Goal: Information Seeking & Learning: Check status

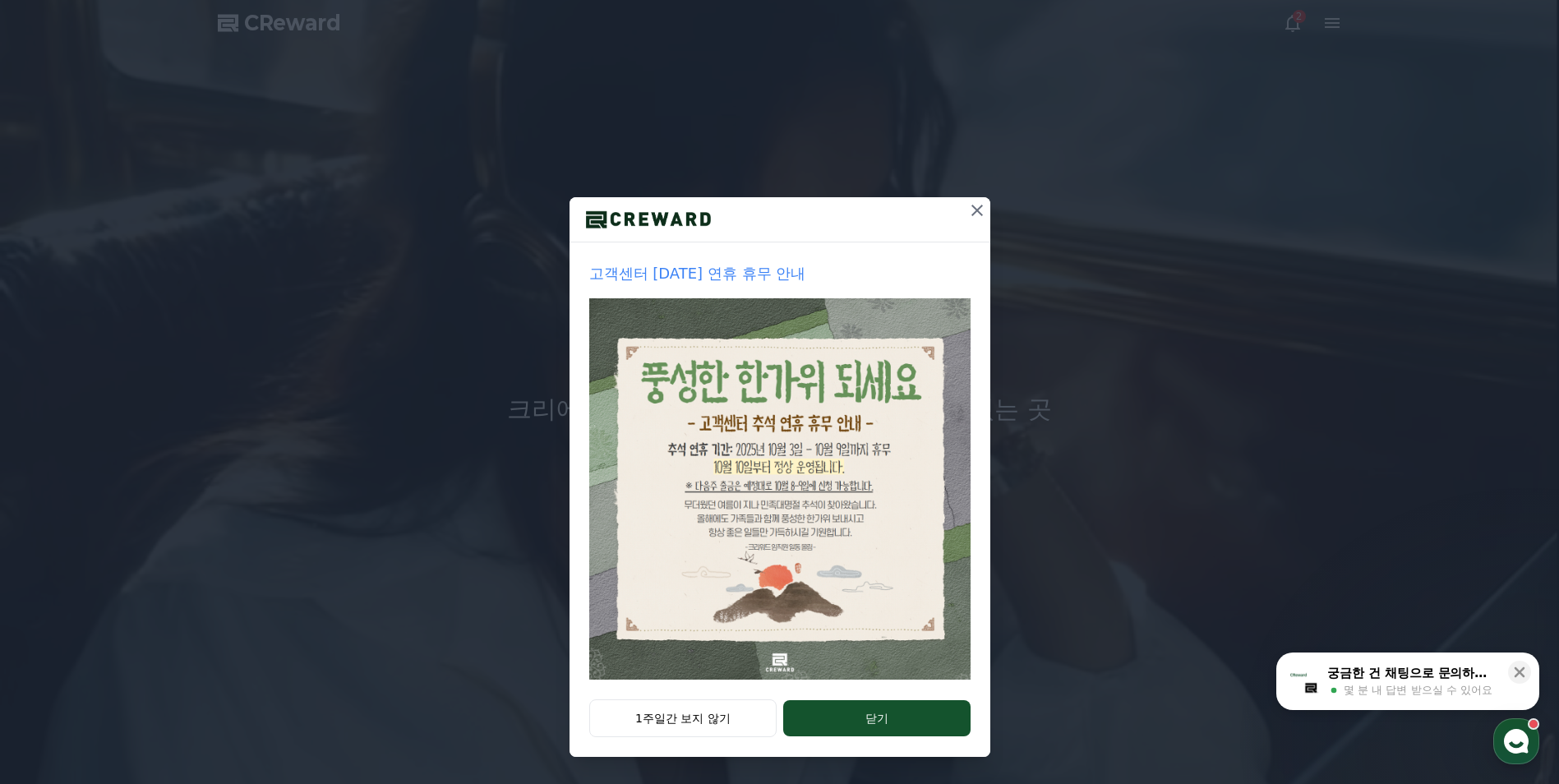
click at [985, 218] on icon at bounding box center [978, 211] width 20 height 20
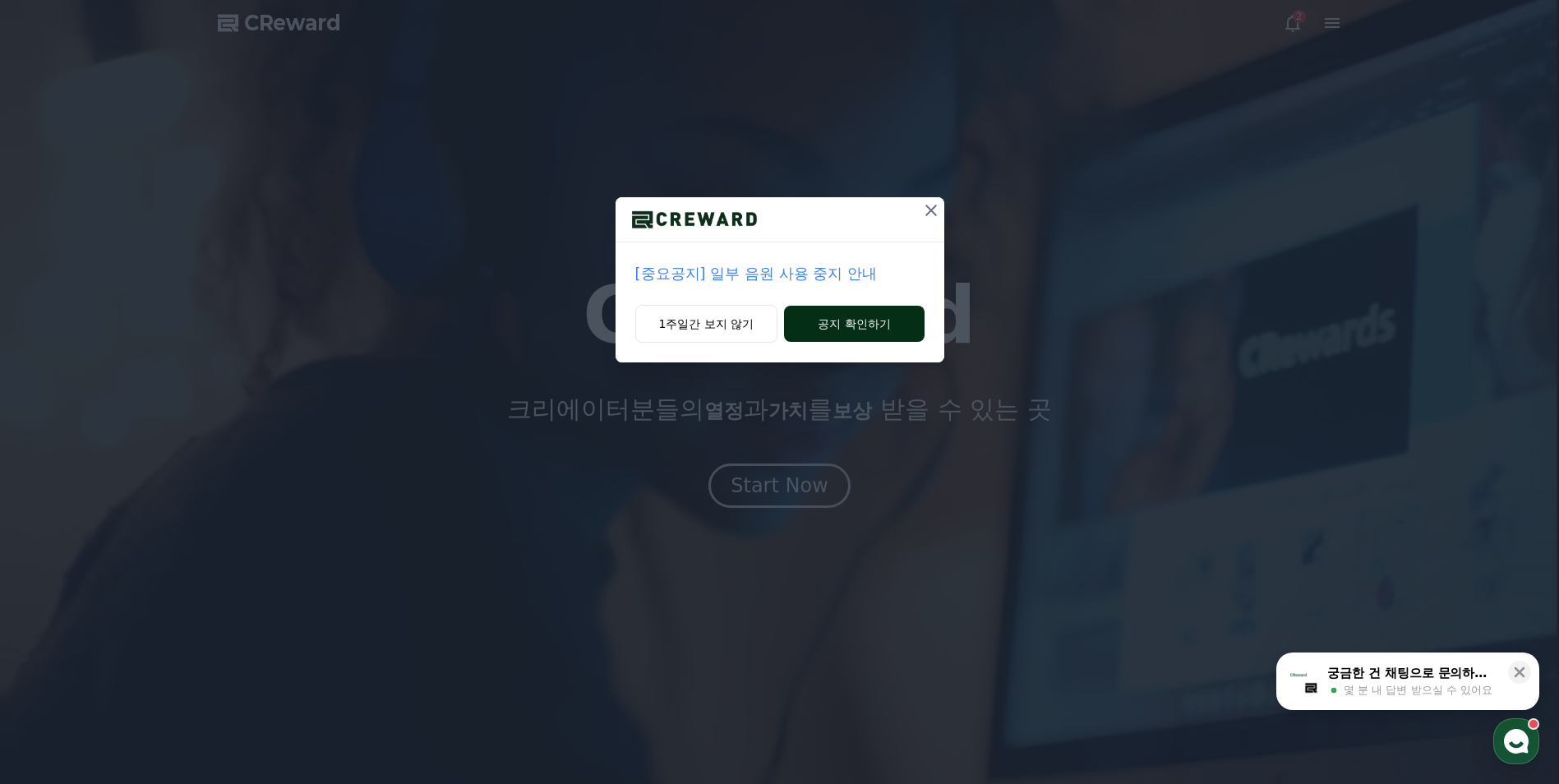
click at [827, 322] on button "공지 확인하기" at bounding box center [854, 323] width 139 height 36
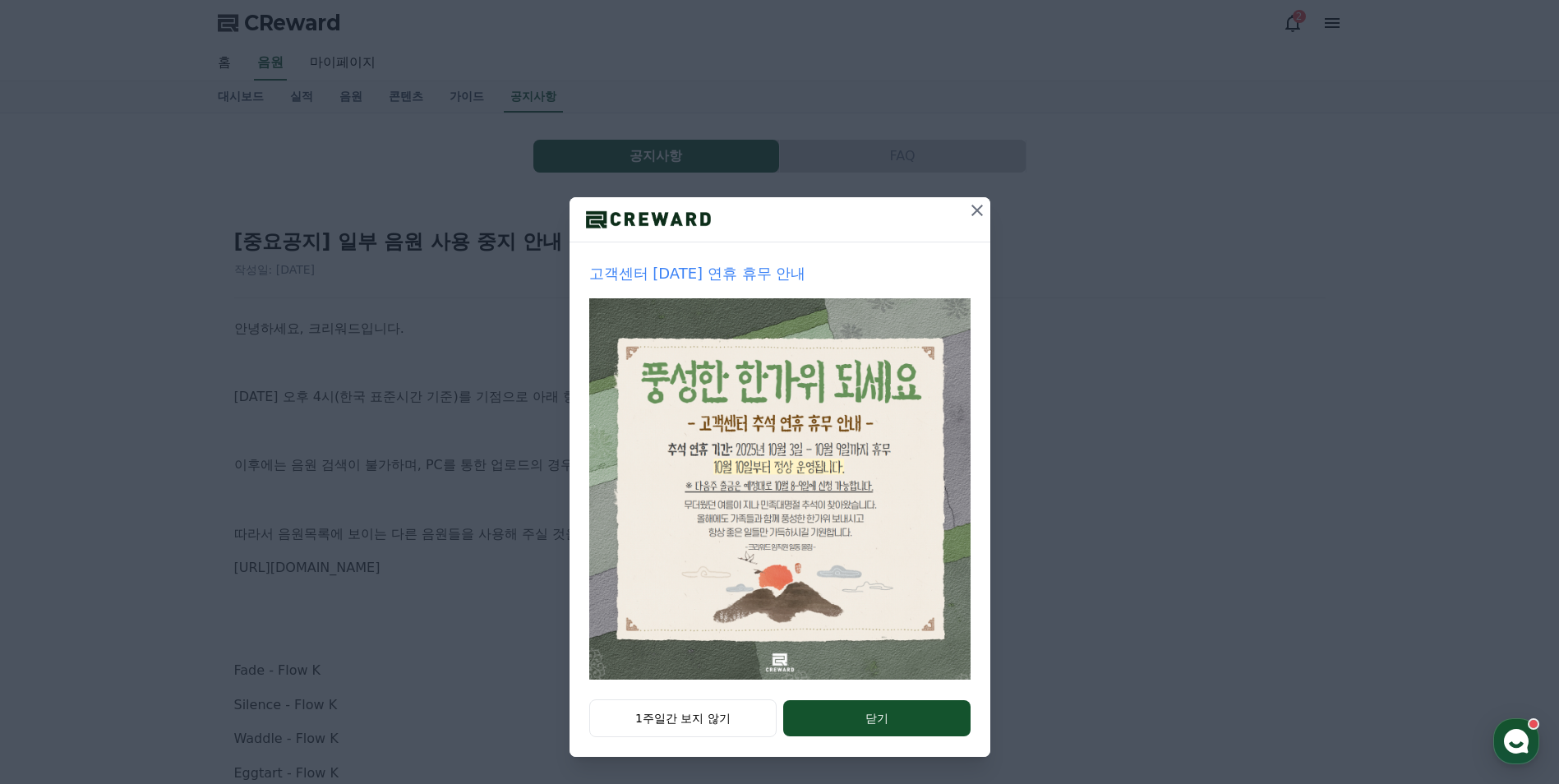
click at [979, 216] on icon at bounding box center [978, 211] width 20 height 20
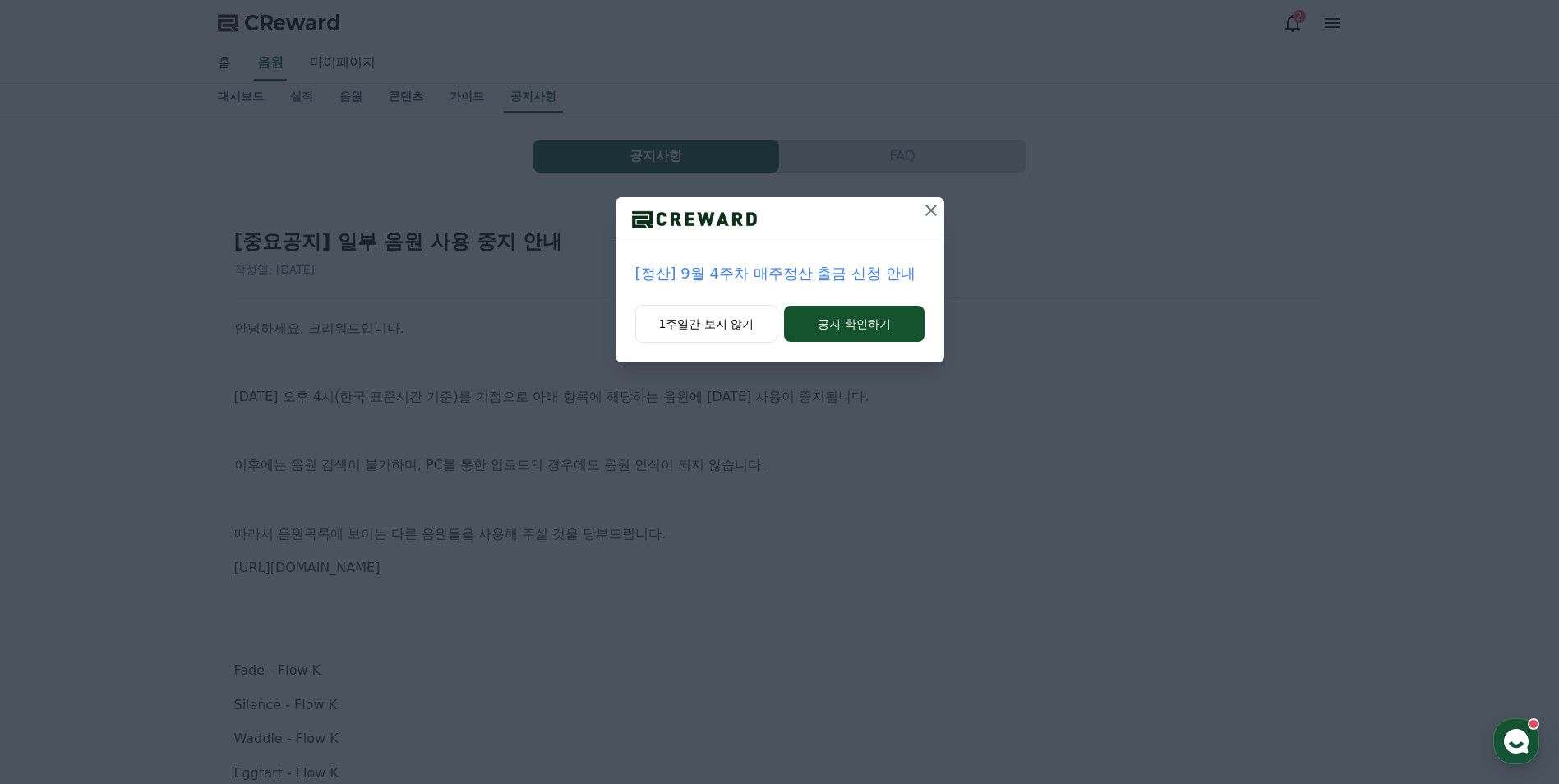
click at [931, 210] on icon at bounding box center [931, 211] width 12 height 12
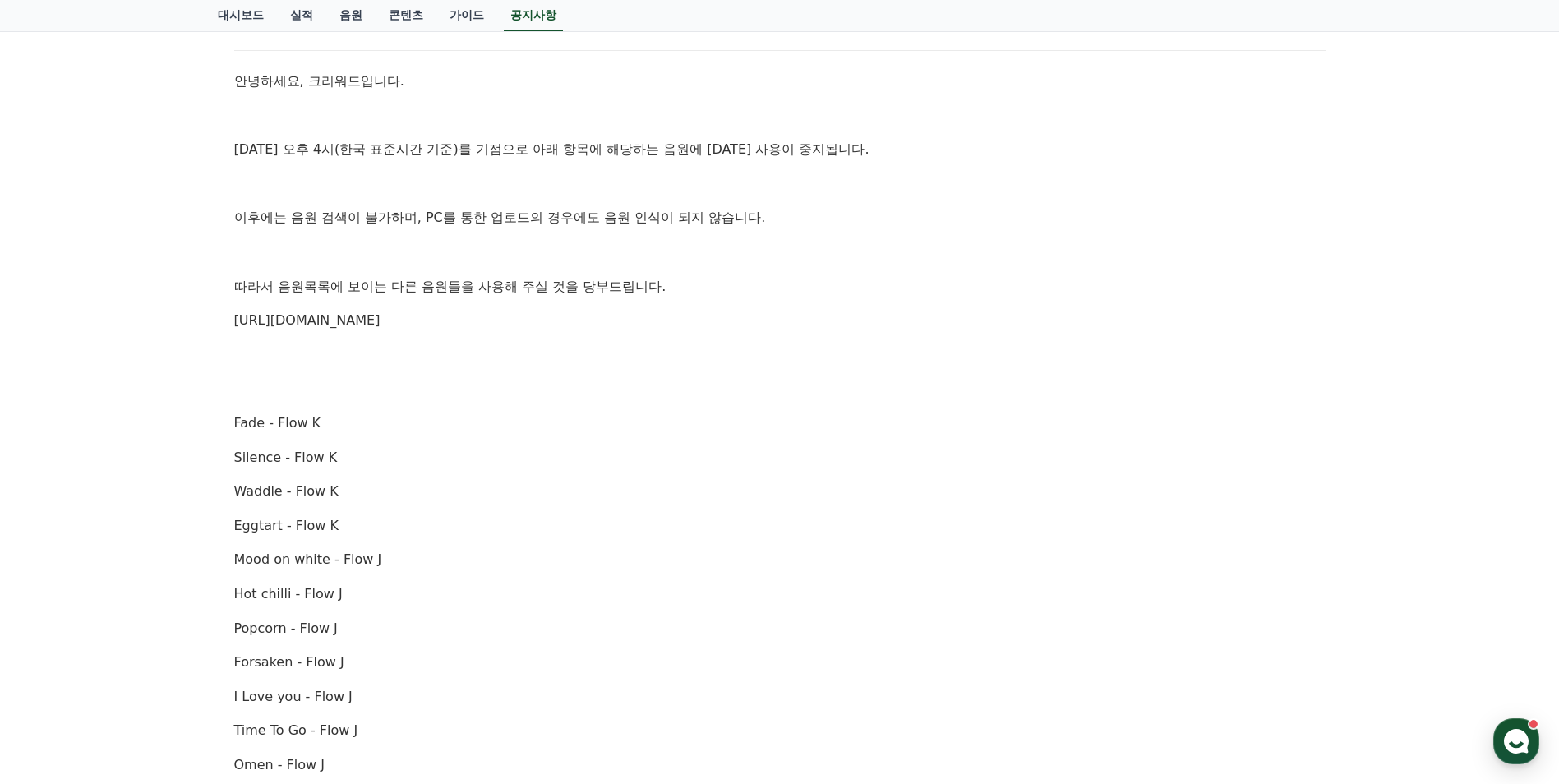
scroll to position [246, 0]
click at [317, 16] on link "실적" at bounding box center [301, 16] width 49 height 31
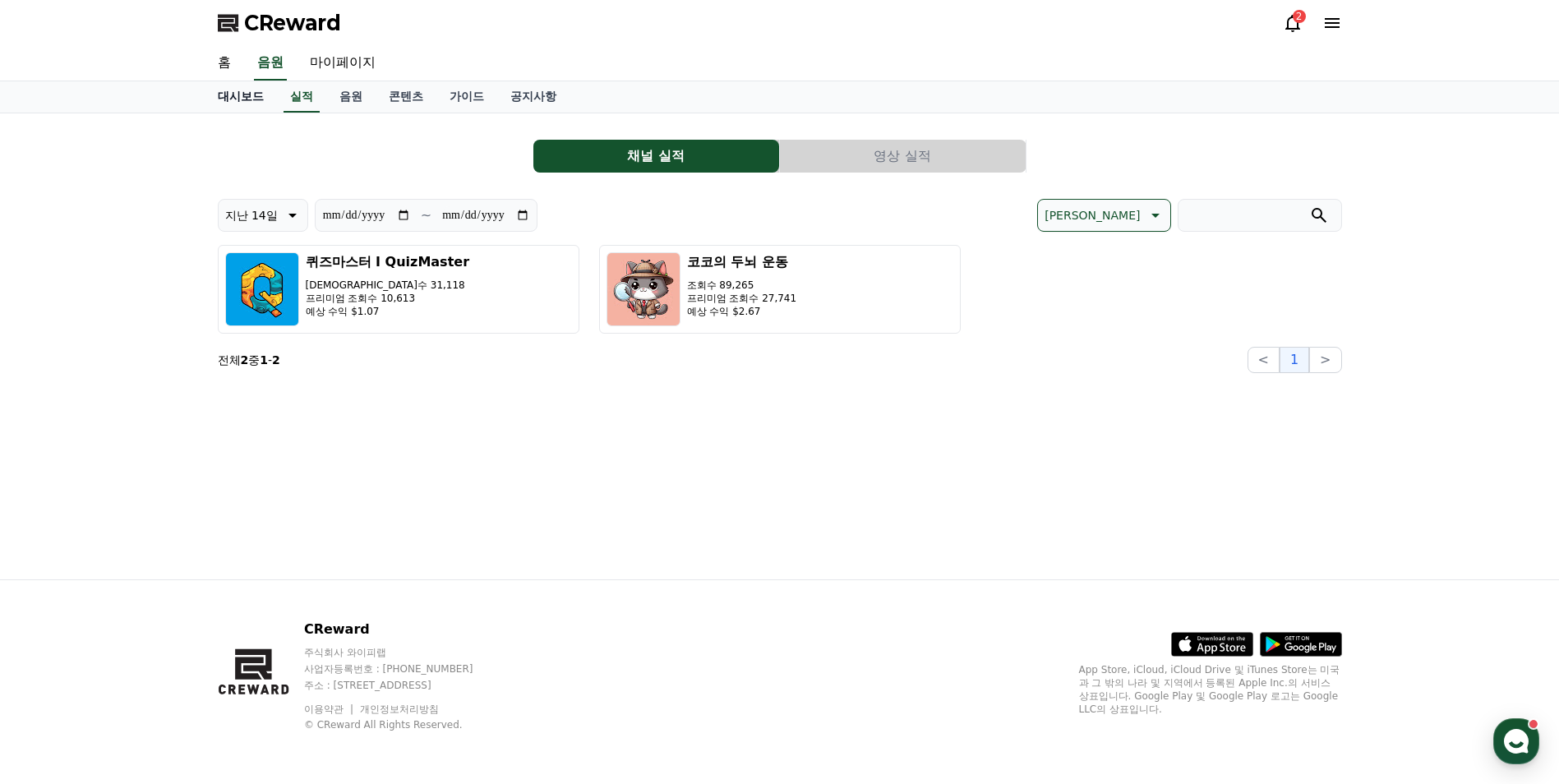
click at [221, 91] on link "대시보드" at bounding box center [241, 97] width 73 height 31
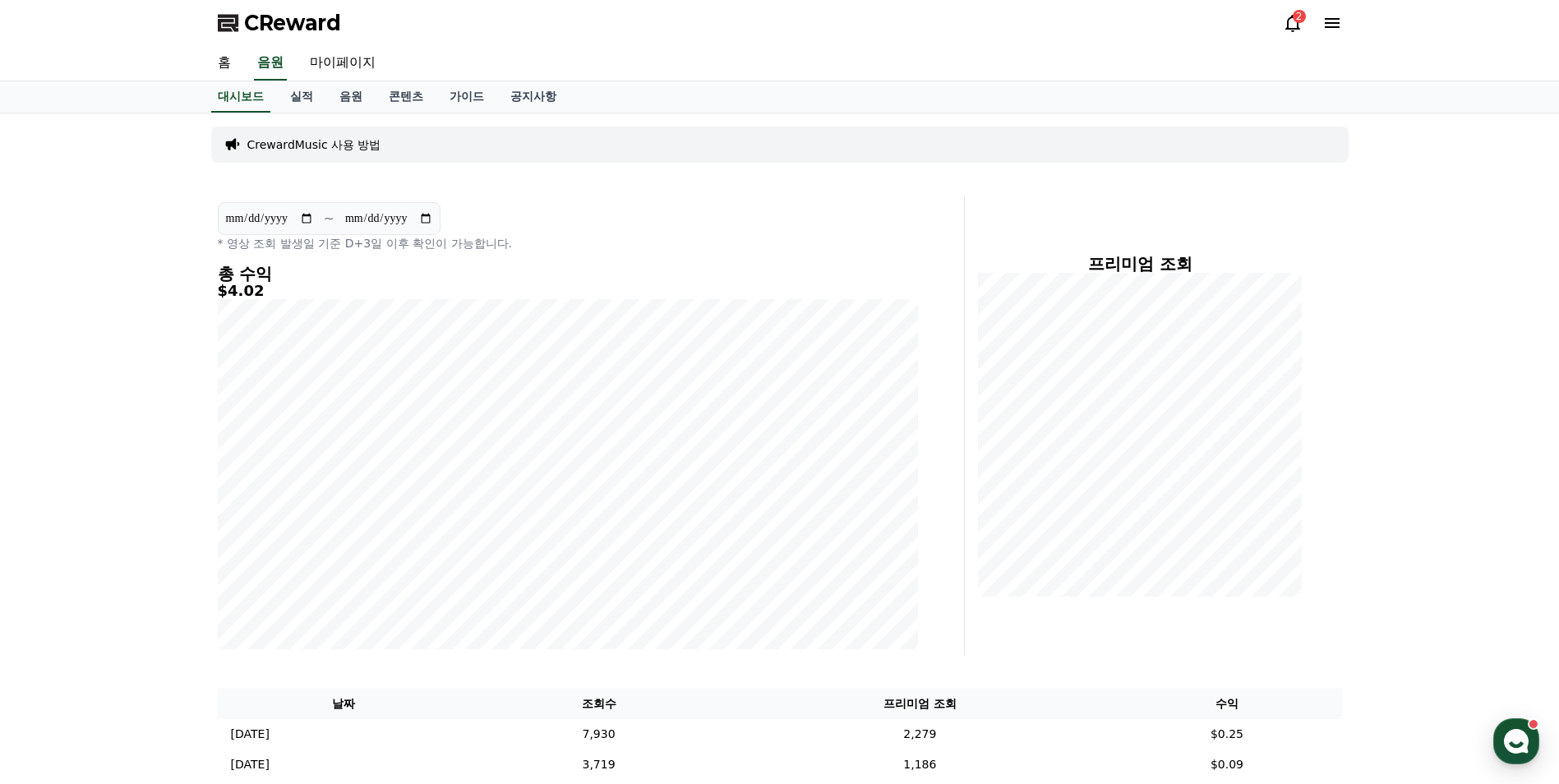
click at [1294, 26] on icon at bounding box center [1292, 23] width 20 height 20
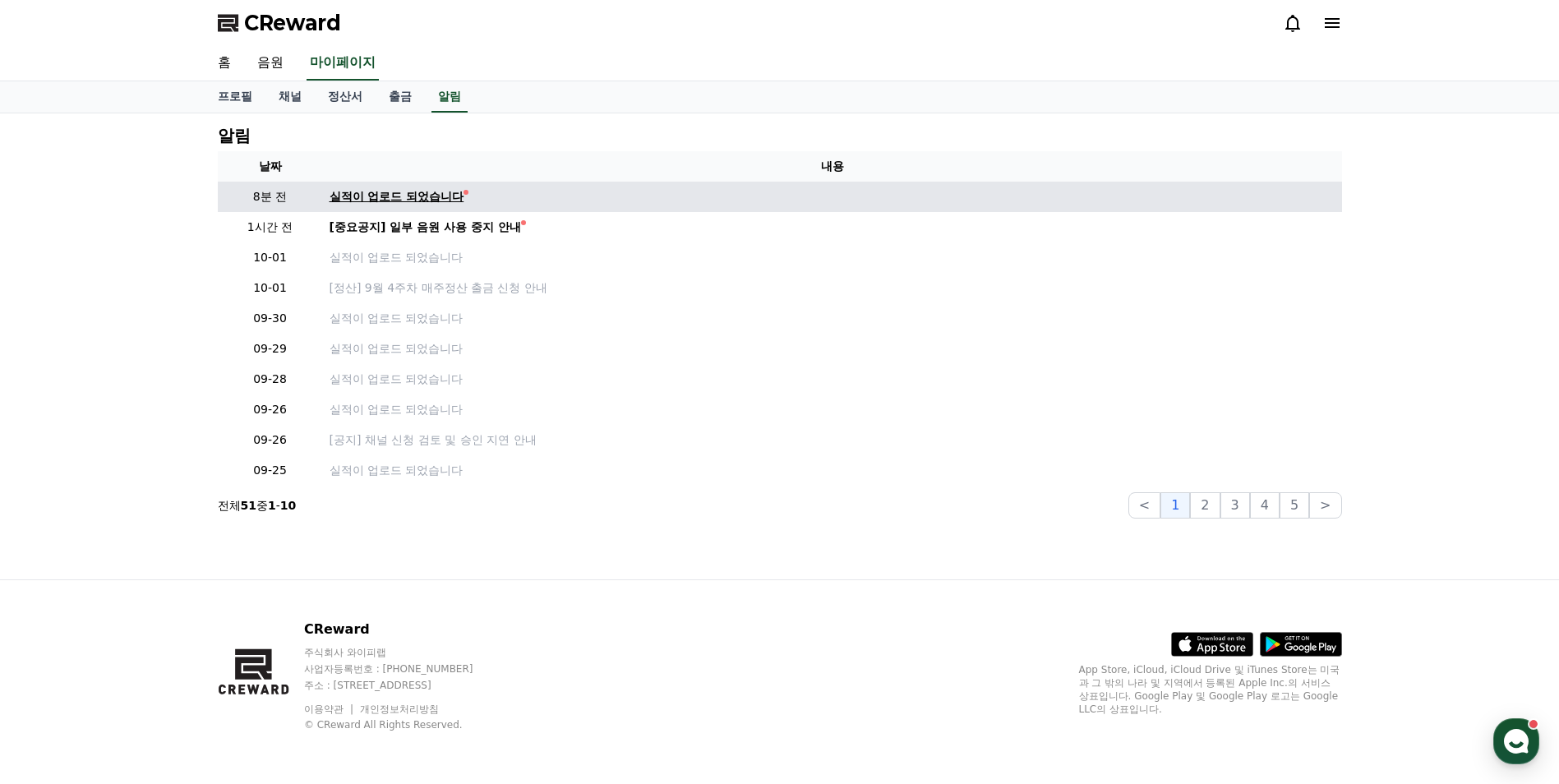
click at [425, 201] on div "실적이 업로드 되었습니다" at bounding box center [396, 197] width 134 height 18
